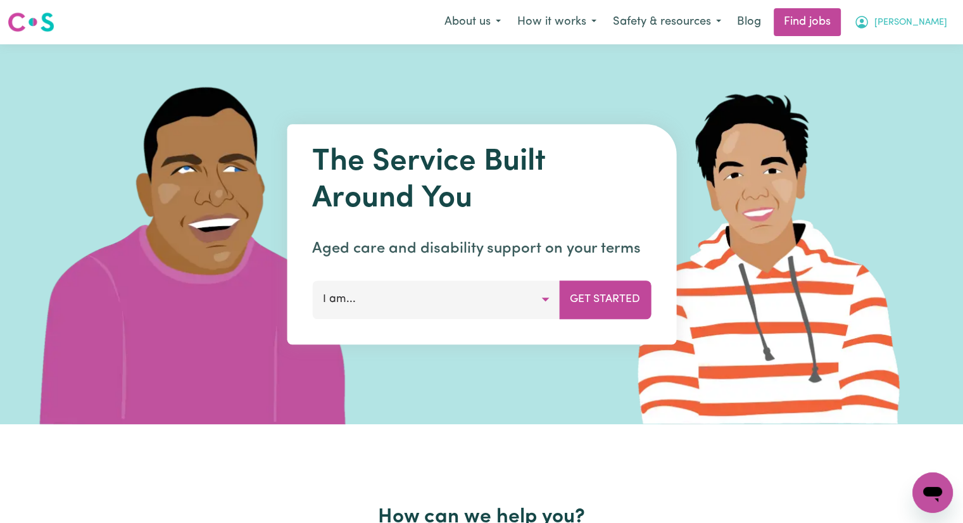
click at [936, 21] on span "[PERSON_NAME]" at bounding box center [910, 23] width 73 height 14
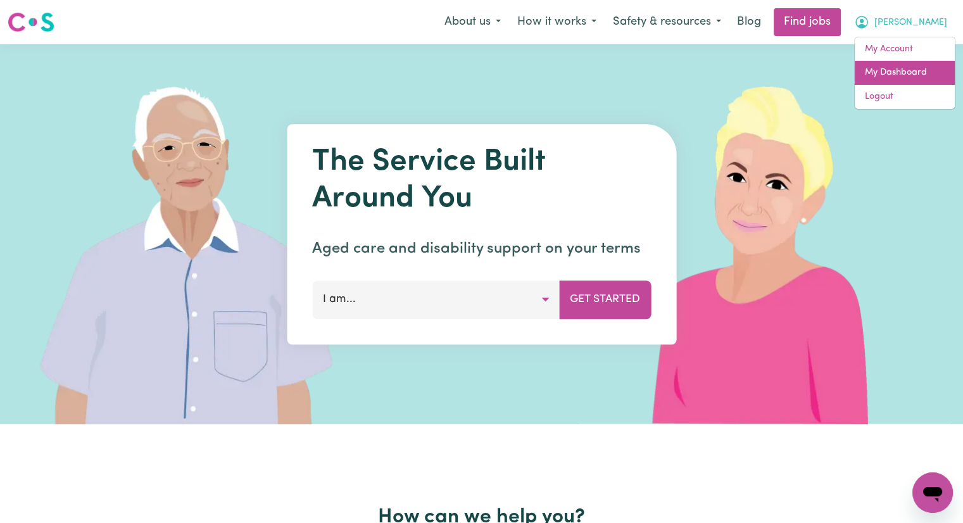
click at [892, 74] on link "My Dashboard" at bounding box center [905, 73] width 100 height 24
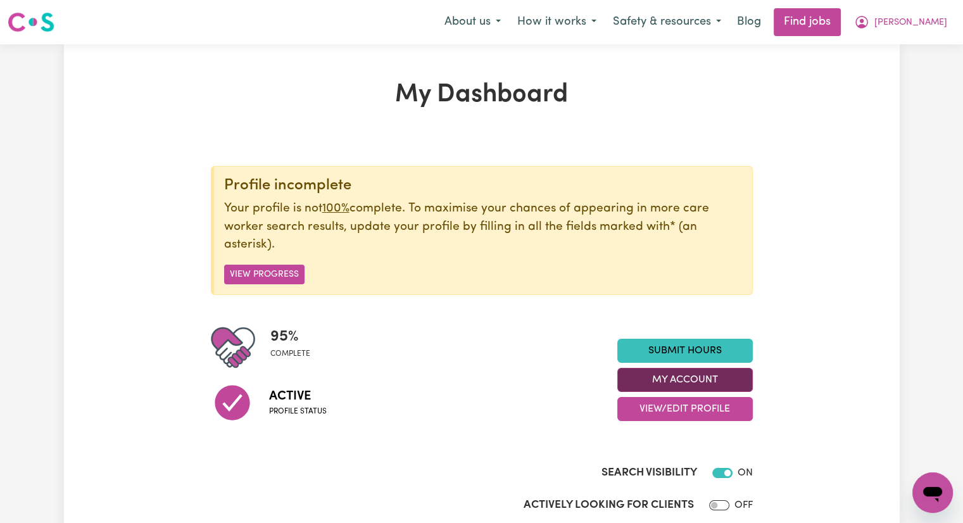
click at [714, 379] on button "My Account" at bounding box center [684, 380] width 135 height 24
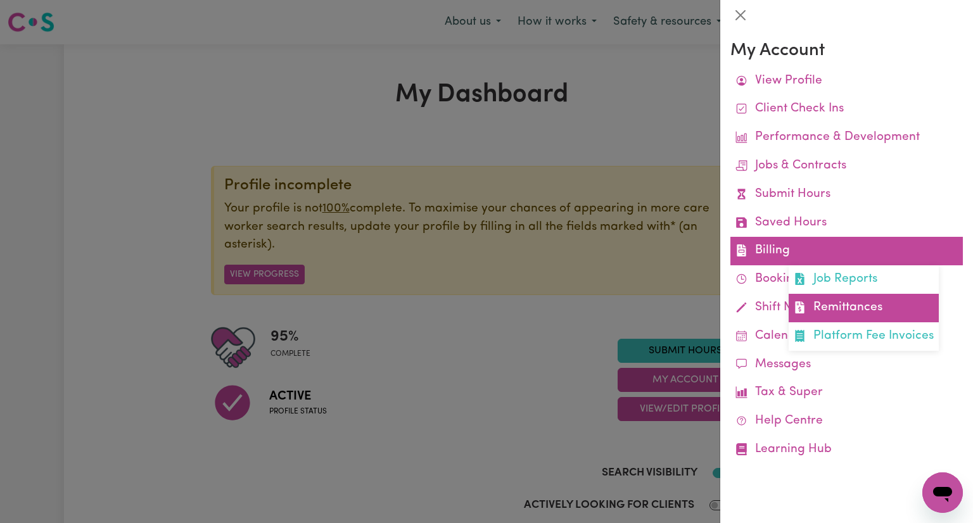
click at [869, 307] on link "Remittances" at bounding box center [863, 308] width 150 height 28
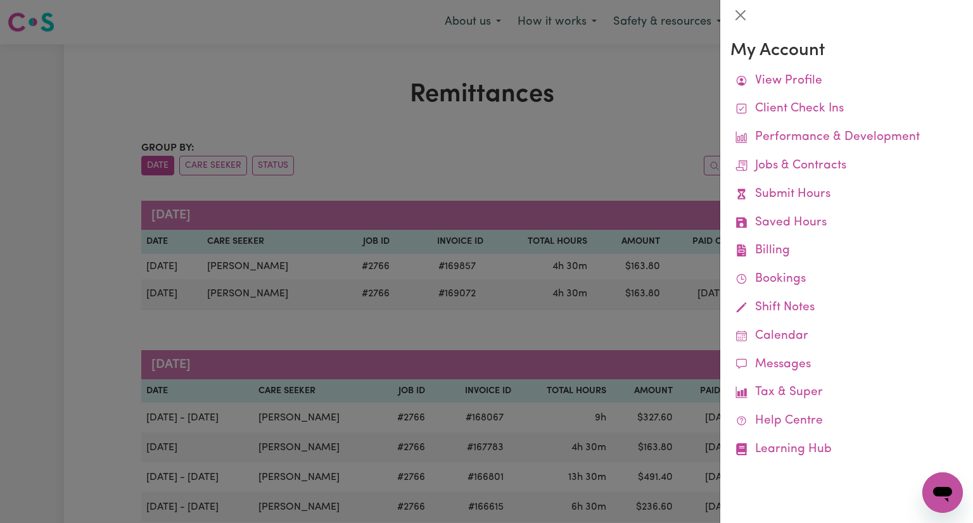
click at [646, 159] on div at bounding box center [486, 261] width 973 height 523
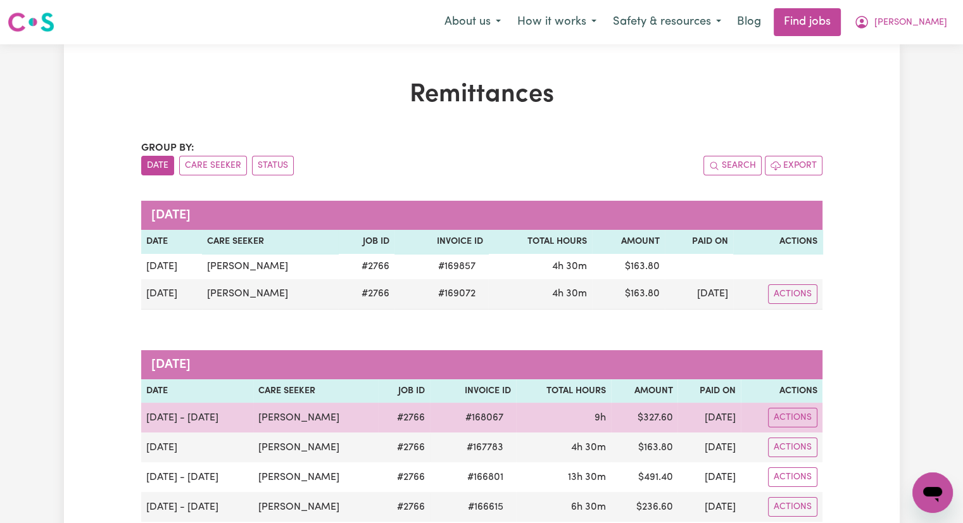
click at [149, 421] on td "[DATE] - [DATE]" at bounding box center [197, 418] width 113 height 30
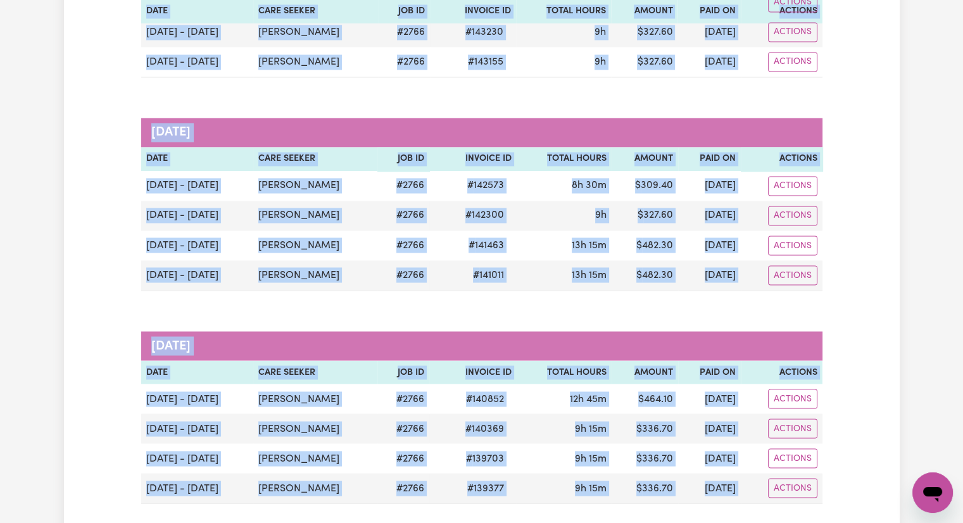
scroll to position [2216, 0]
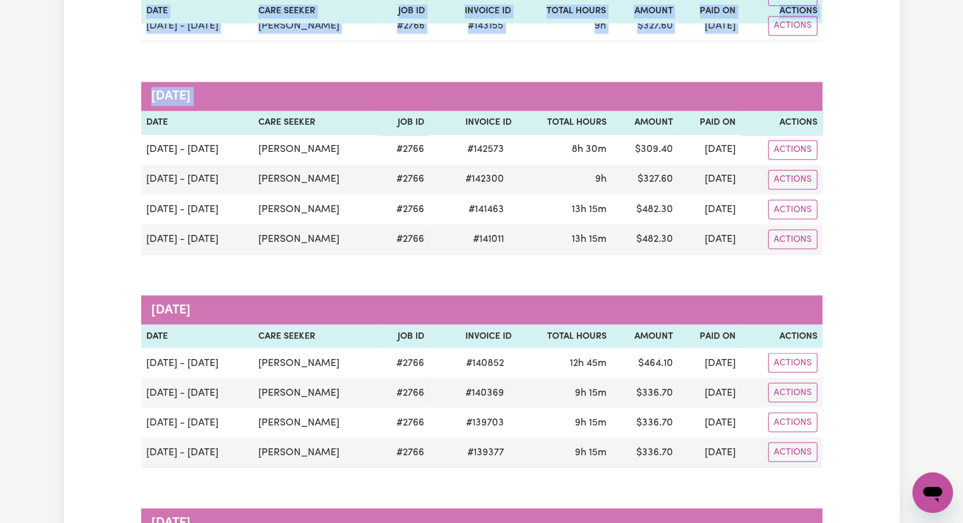
drag, startPoint x: 146, startPoint y: 419, endPoint x: 149, endPoint y: 119, distance: 299.5
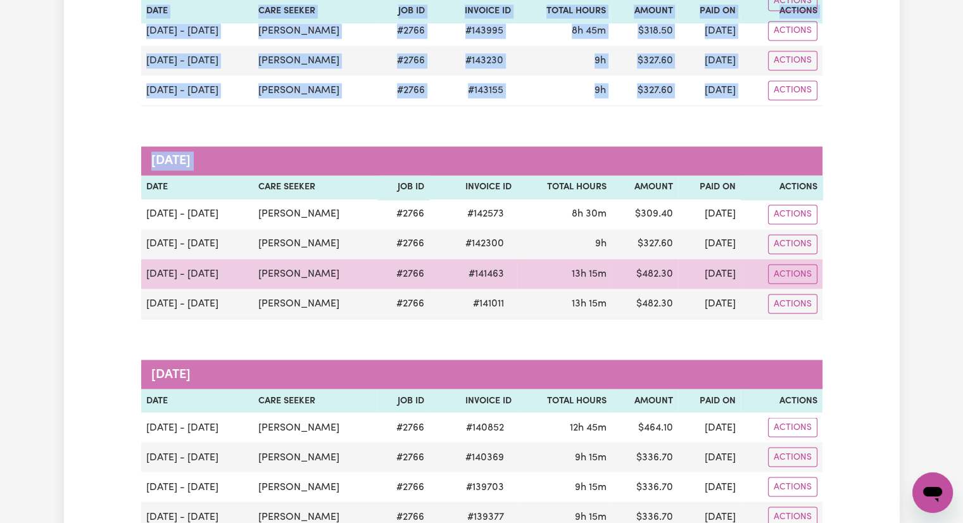
scroll to position [2089, 0]
